Goal: Navigation & Orientation: Find specific page/section

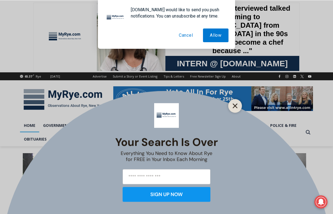
click at [233, 107] on icon "Close" at bounding box center [234, 105] width 5 height 5
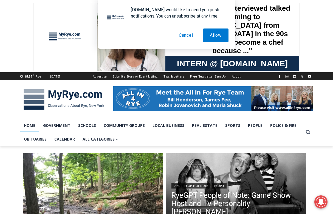
click at [187, 35] on button "Cancel" at bounding box center [186, 36] width 28 height 14
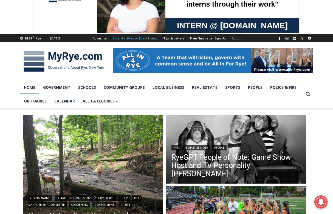
scroll to position [69, 0]
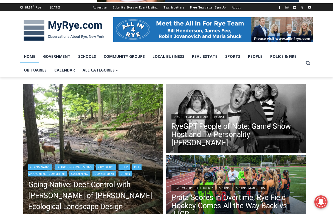
click at [90, 145] on img "Read More Going Native: Deer Control with Missy Fabel of Missy Fabel Ecological…" at bounding box center [93, 154] width 140 height 140
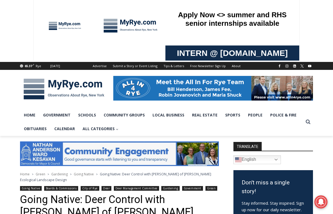
scroll to position [19, 0]
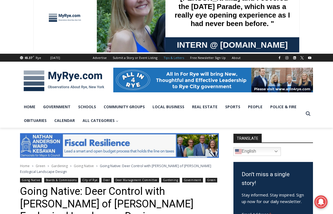
click at [175, 57] on link "Tips & Letters" at bounding box center [173, 58] width 27 height 8
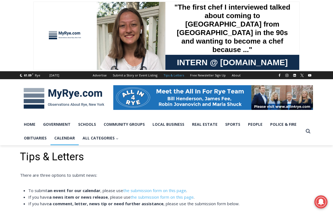
scroll to position [2, 0]
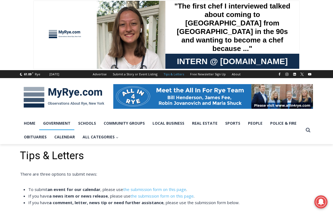
click at [58, 124] on link "Government" at bounding box center [56, 123] width 35 height 14
